Goal: Find specific page/section: Find specific page/section

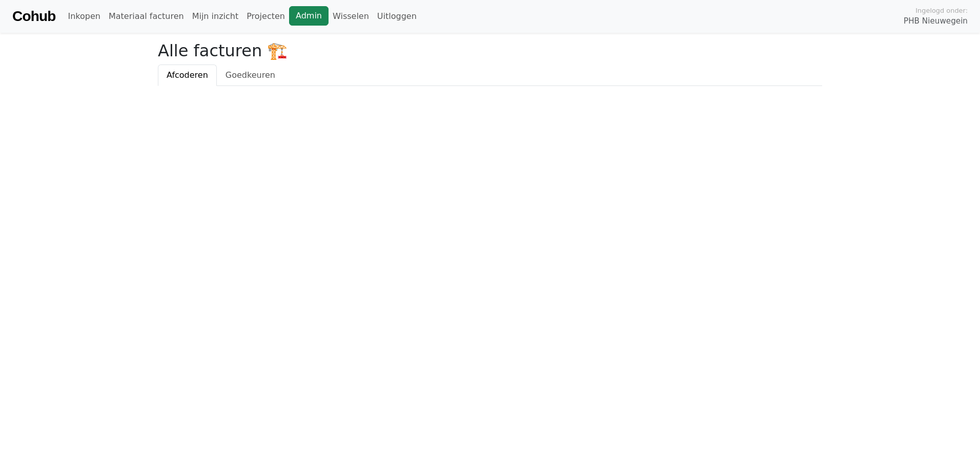
click at [292, 17] on link "Admin" at bounding box center [308, 15] width 39 height 19
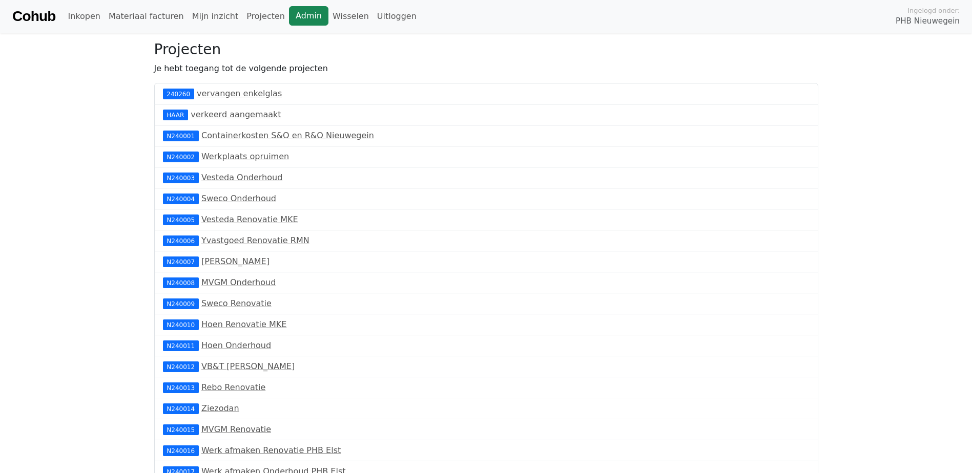
click at [289, 10] on link "Admin" at bounding box center [308, 15] width 39 height 19
click at [147, 17] on link "Materiaal facturen" at bounding box center [147, 16] width 84 height 20
